Goal: Find specific page/section: Find specific page/section

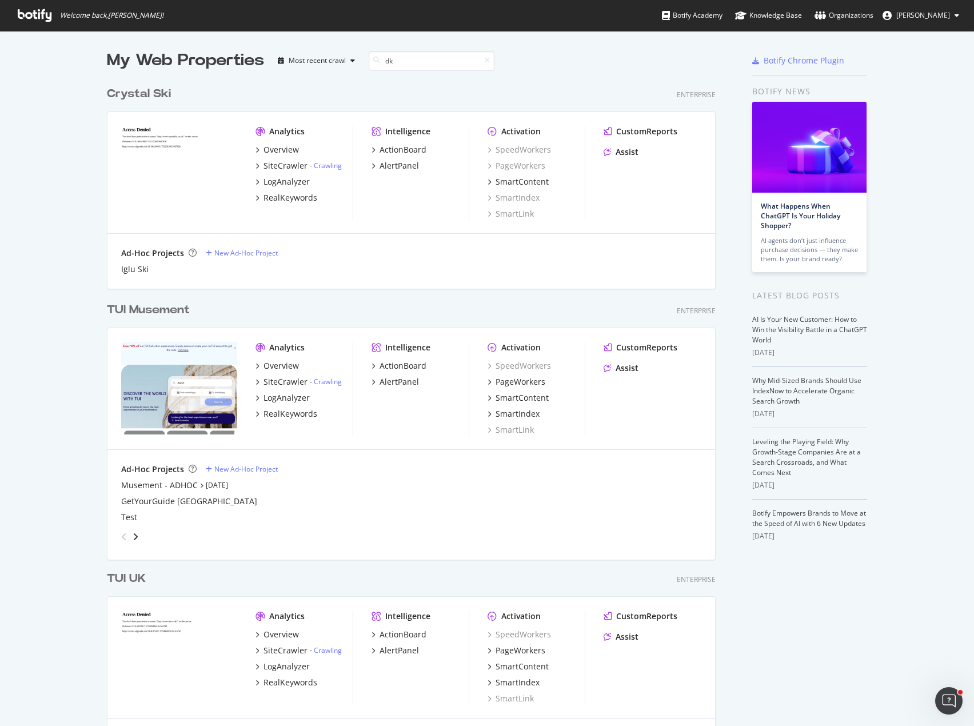
scroll to position [260, 609]
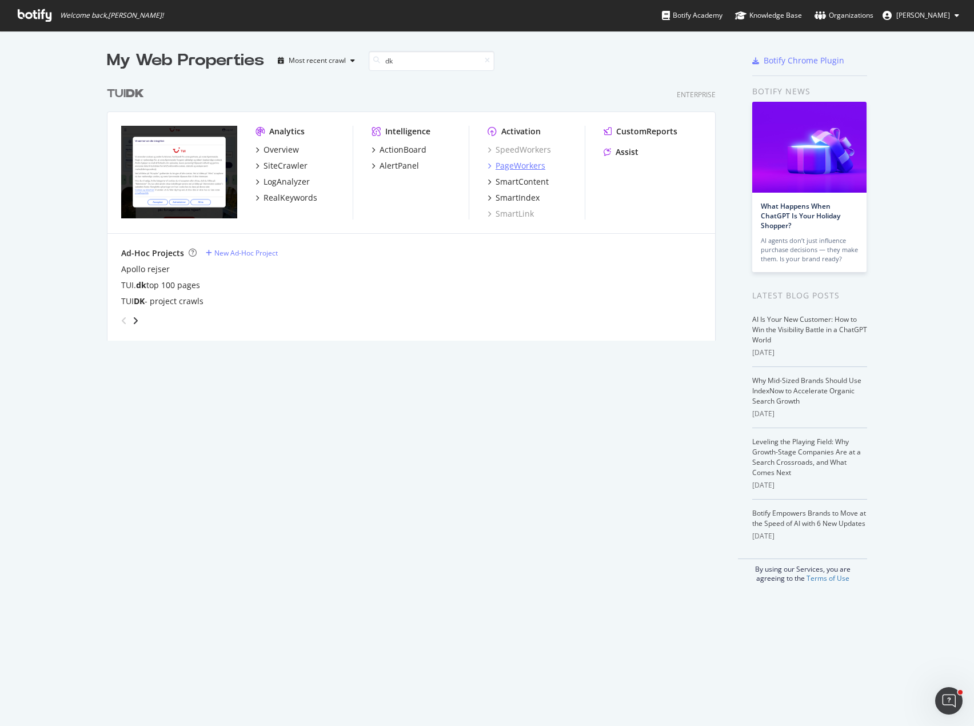
type input "dk"
click at [531, 162] on div "PageWorkers" at bounding box center [521, 165] width 50 height 11
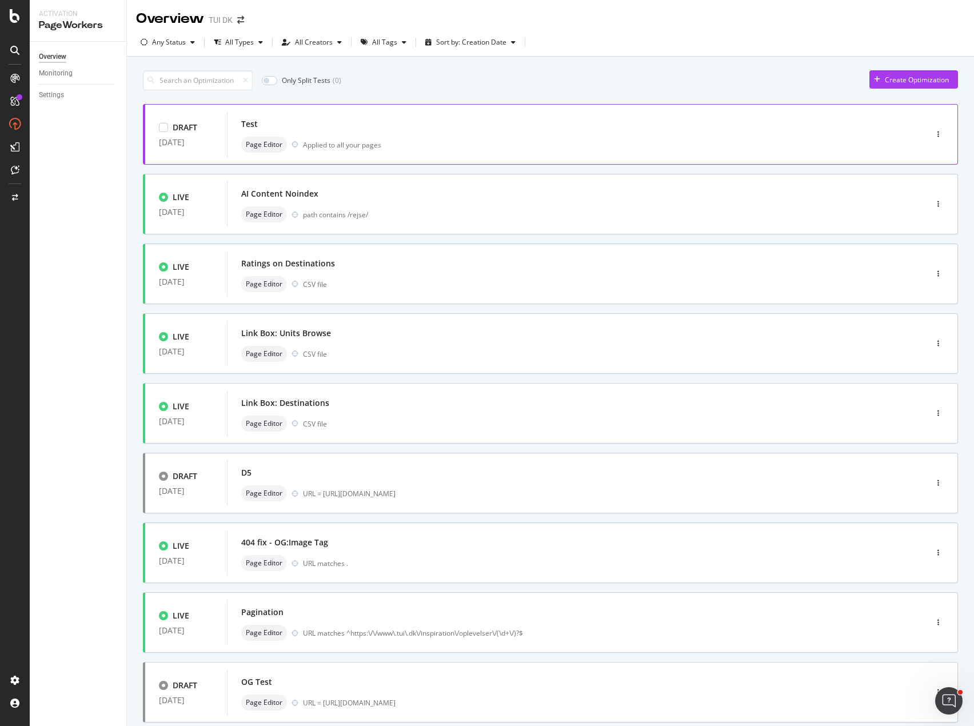
click at [379, 129] on div "Test" at bounding box center [559, 124] width 637 height 16
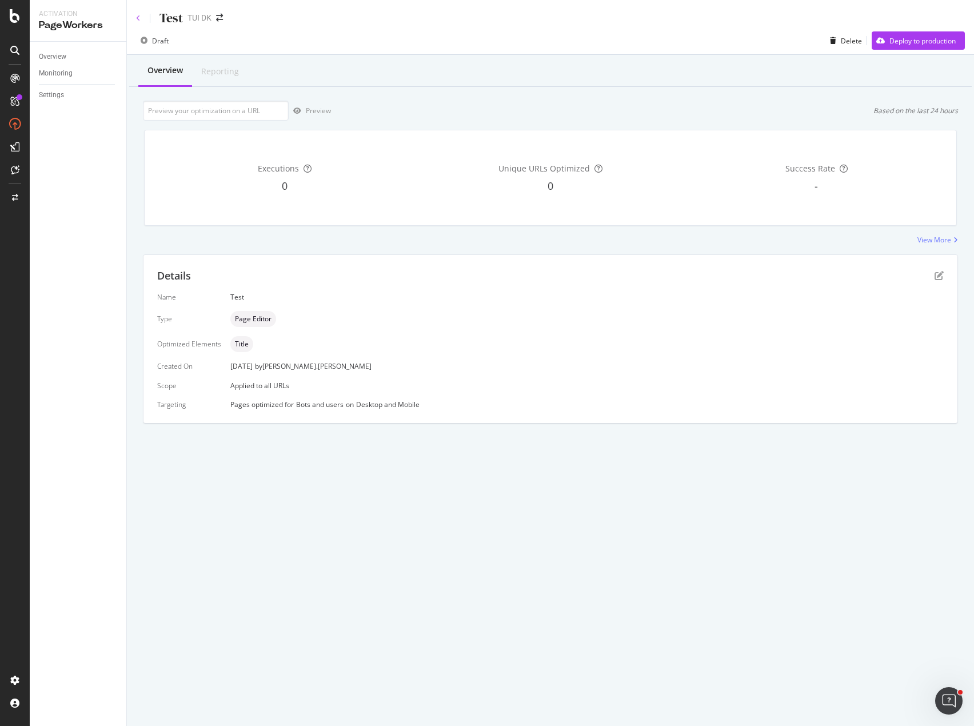
click at [138, 18] on icon at bounding box center [138, 18] width 5 height 7
